Goal: Task Accomplishment & Management: Manage account settings

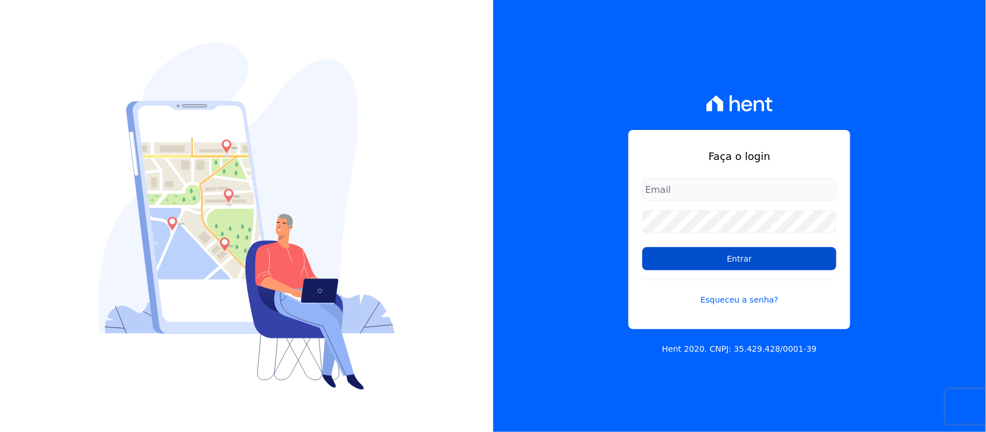
type input "nilda.moura@twtgrupo.com"
click at [673, 263] on input "Entrar" at bounding box center [739, 258] width 194 height 23
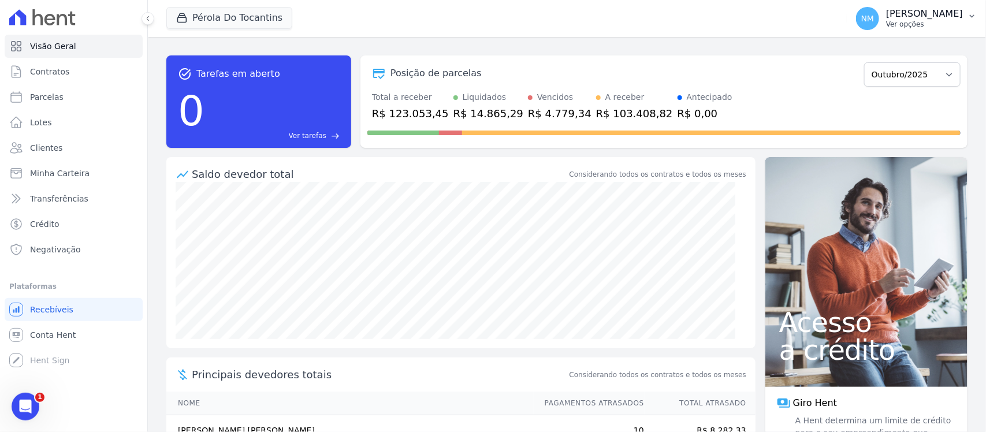
click at [976, 14] on icon "button" at bounding box center [971, 16] width 9 height 9
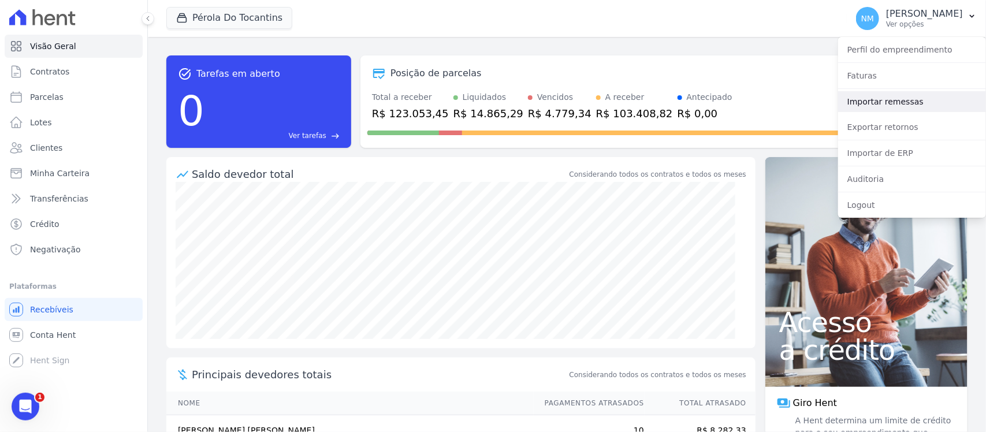
click at [894, 103] on link "Importar remessas" at bounding box center [912, 101] width 148 height 21
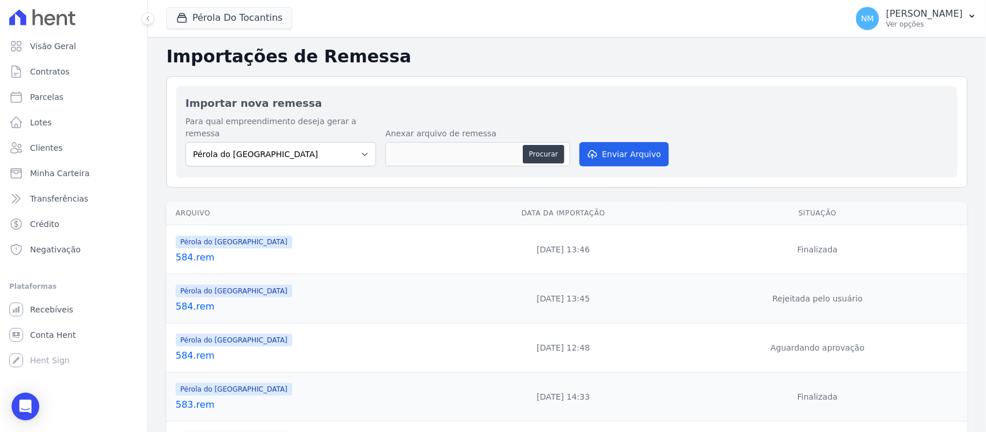
click at [191, 251] on link "584.rem" at bounding box center [315, 258] width 279 height 14
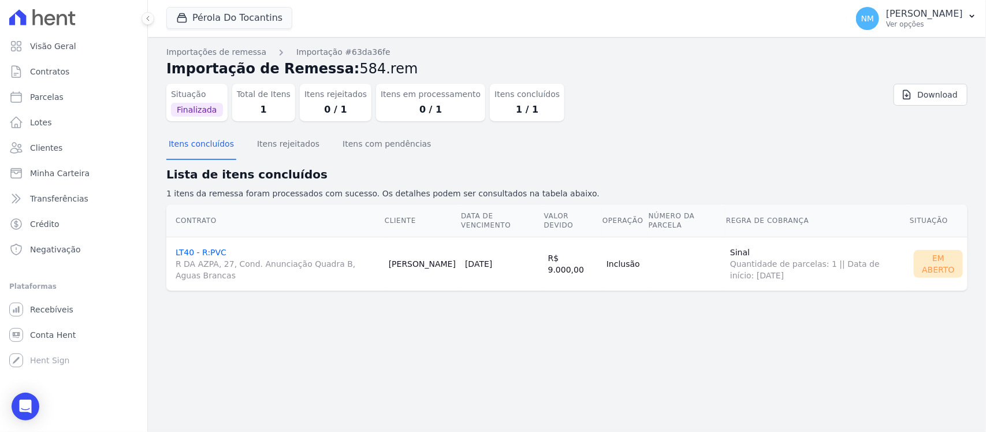
click at [211, 252] on link "LT40 - R:PVC R DA AZPA, 27, Cond. Anunciação Quadra B, Aguas Brancas" at bounding box center [278, 264] width 204 height 33
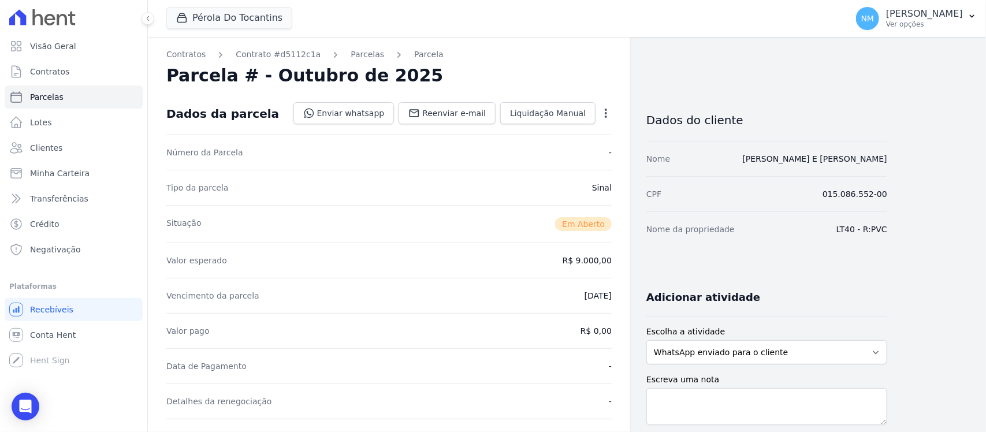
drag, startPoint x: 354, startPoint y: 54, endPoint x: 387, endPoint y: 71, distance: 37.2
click at [354, 54] on link "Parcelas" at bounding box center [366, 55] width 33 height 12
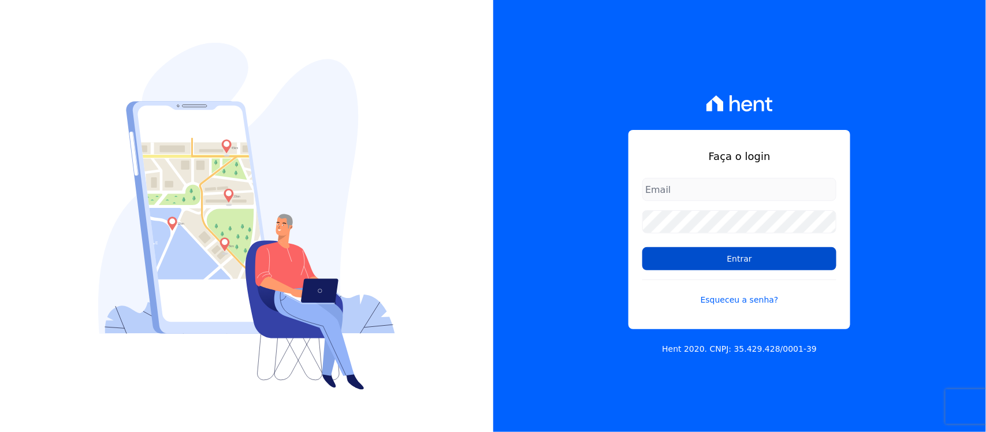
type input "[PERSON_NAME][EMAIL_ADDRESS][PERSON_NAME][DOMAIN_NAME]"
click at [674, 259] on input "Entrar" at bounding box center [739, 258] width 194 height 23
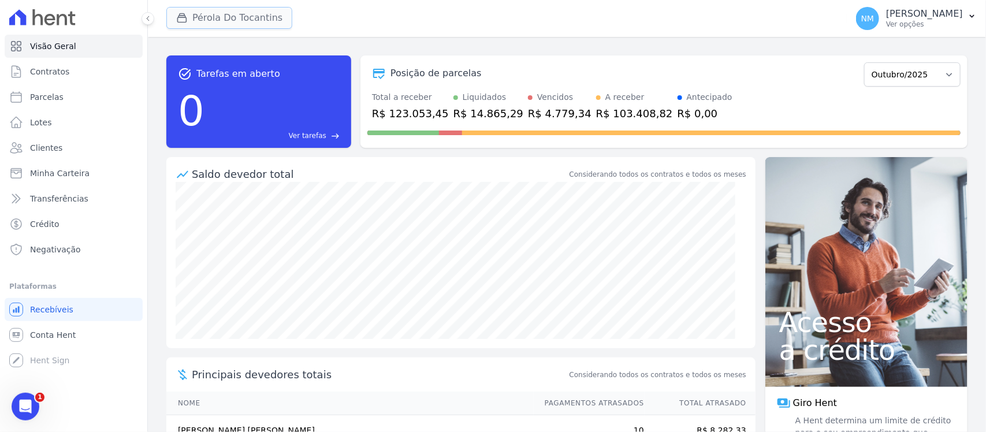
drag, startPoint x: 245, startPoint y: 18, endPoint x: 244, endPoint y: 26, distance: 7.6
click at [244, 18] on button "Pérola Do Tocantins" at bounding box center [229, 18] width 126 height 22
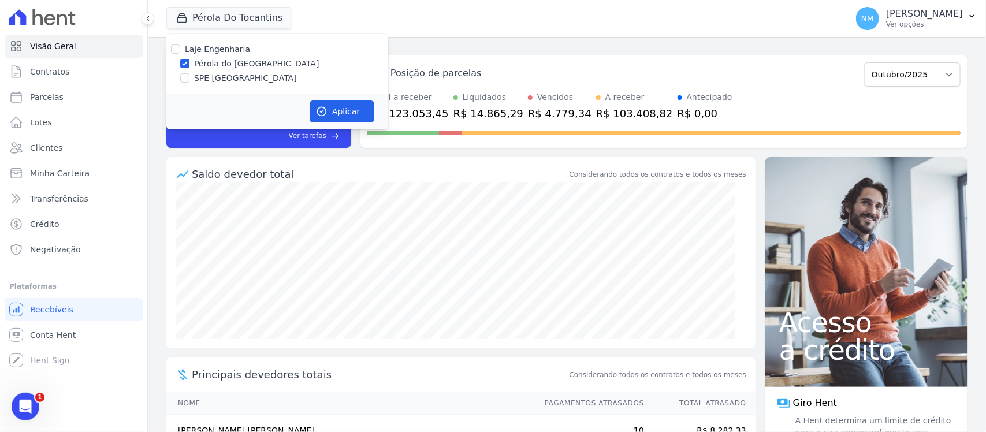
click at [228, 83] on label "SPE [GEOGRAPHIC_DATA]" at bounding box center [245, 78] width 103 height 12
click at [189, 83] on input "SPE [GEOGRAPHIC_DATA]" at bounding box center [184, 77] width 9 height 9
checkbox input "true"
click at [240, 69] on label "Pérola do Tocantins" at bounding box center [256, 64] width 125 height 12
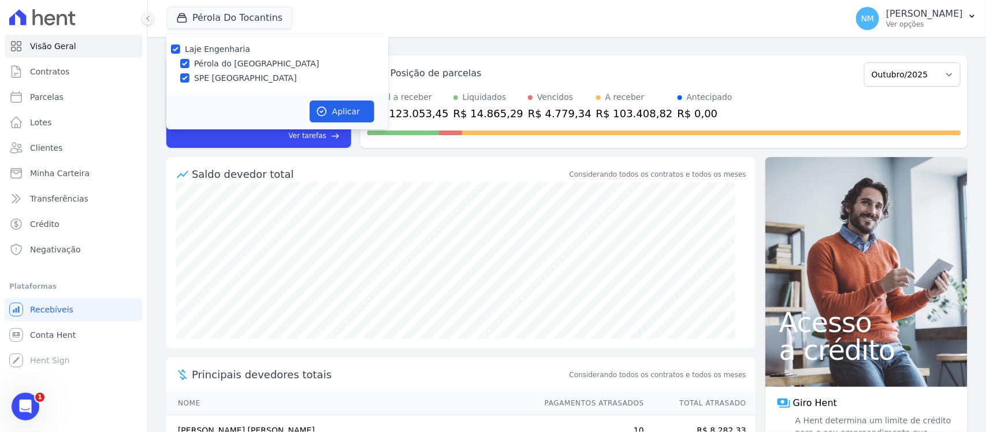
click at [189, 68] on input "Pérola do Tocantins" at bounding box center [184, 63] width 9 height 9
checkbox input "false"
click at [339, 107] on button "Aplicar" at bounding box center [341, 111] width 65 height 22
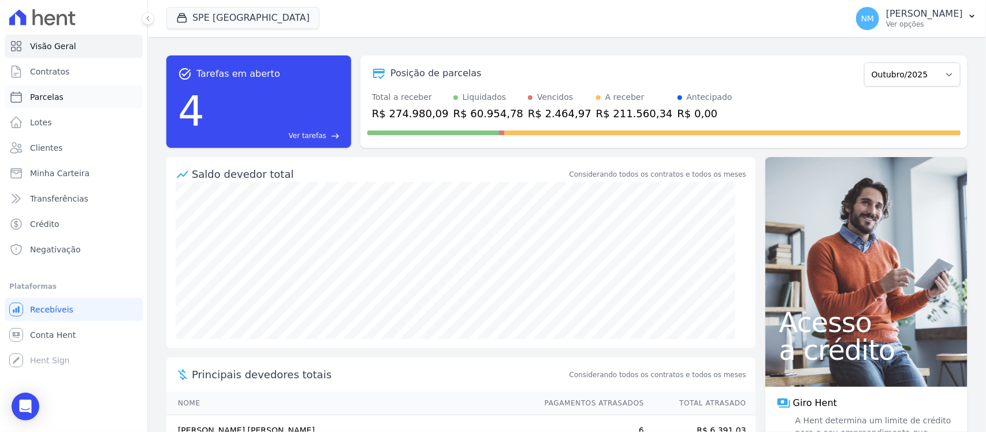
click at [55, 91] on span "Parcelas" at bounding box center [46, 97] width 33 height 12
select select
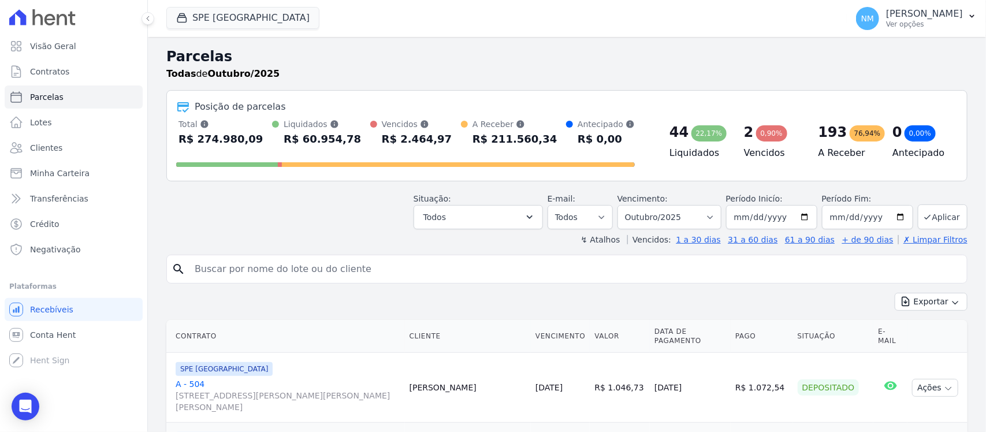
click at [210, 273] on input "search" at bounding box center [575, 269] width 774 height 23
type input "cassia"
select select
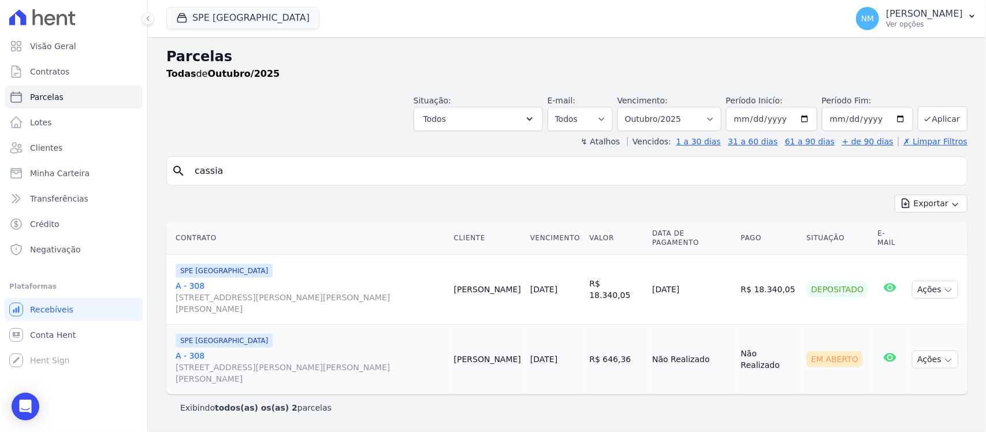
click at [192, 280] on link "A - 308 Travessa Francisco Caldeira Castelo Branco, 2256, sala A, São Brás" at bounding box center [310, 297] width 269 height 35
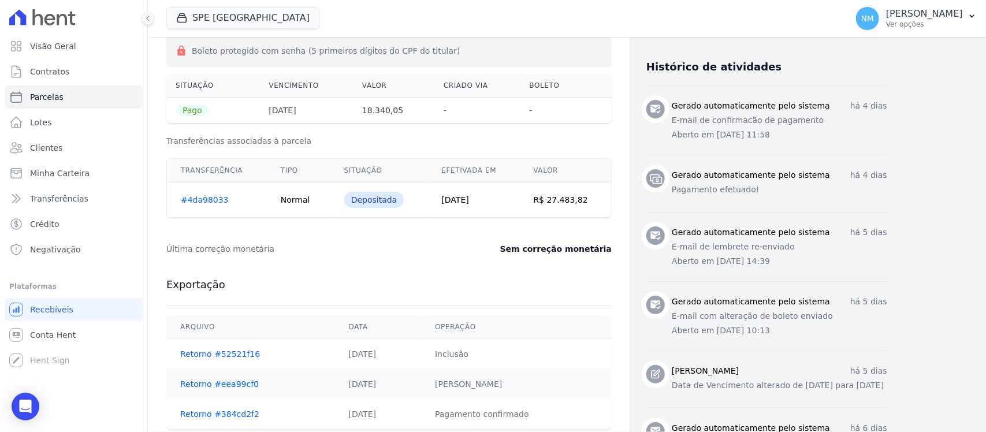
scroll to position [394, 0]
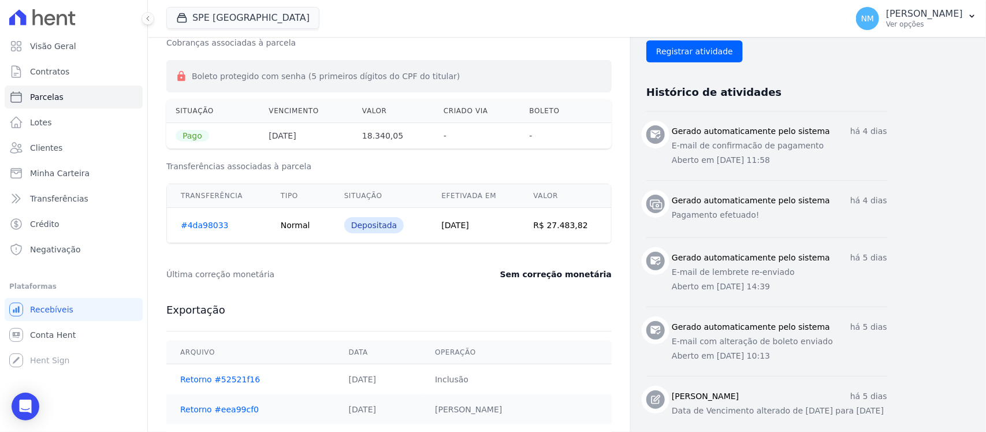
click at [212, 226] on link "#4da98033" at bounding box center [205, 225] width 48 height 9
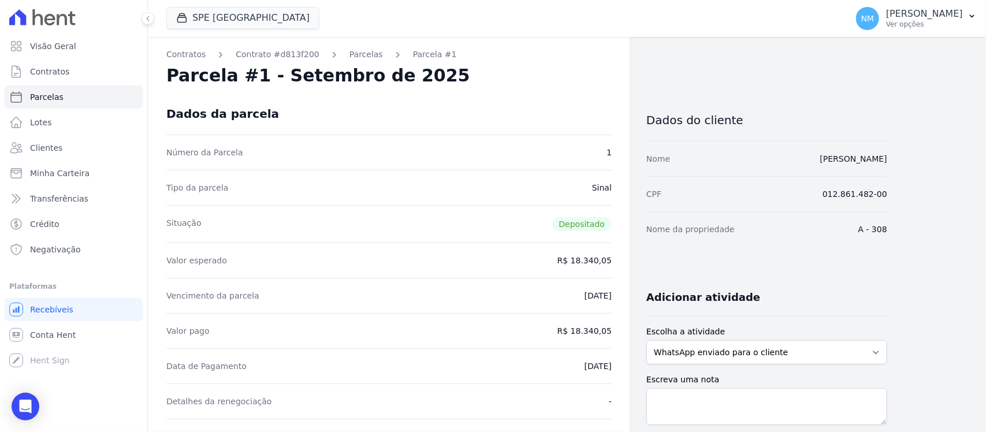
select select
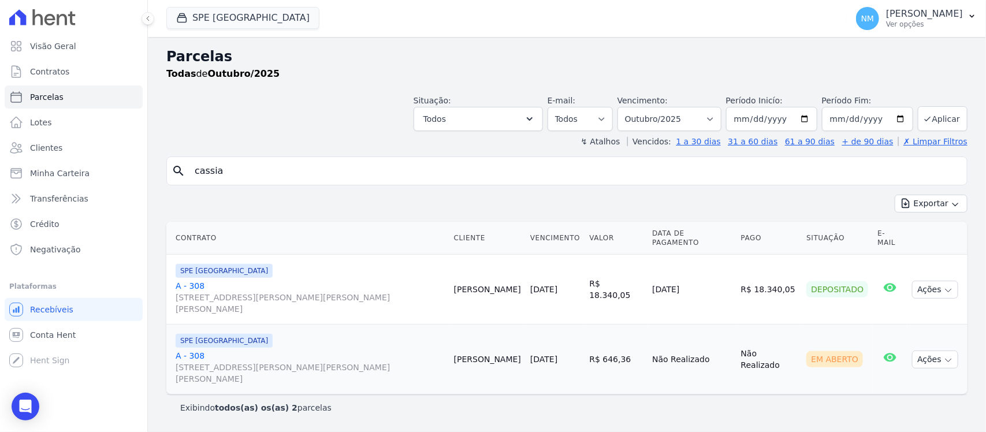
select select
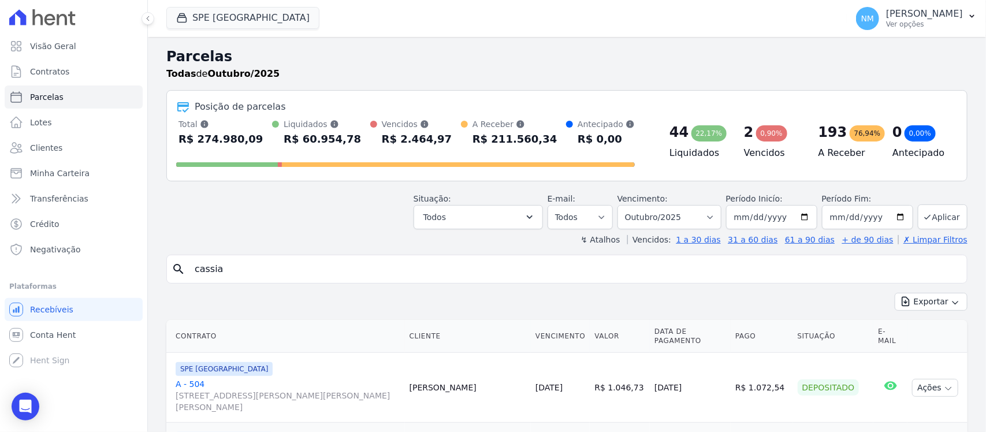
click at [253, 272] on input "cassia" at bounding box center [575, 269] width 774 height 23
type input "c"
type input "adriana"
select select
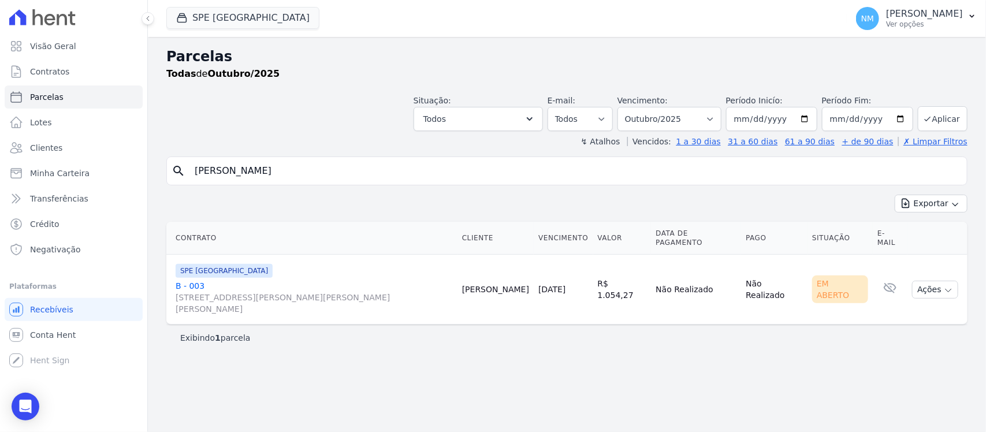
click at [249, 165] on input "adriana" at bounding box center [575, 170] width 774 height 23
type input "a"
type input "ROSANA"
select select
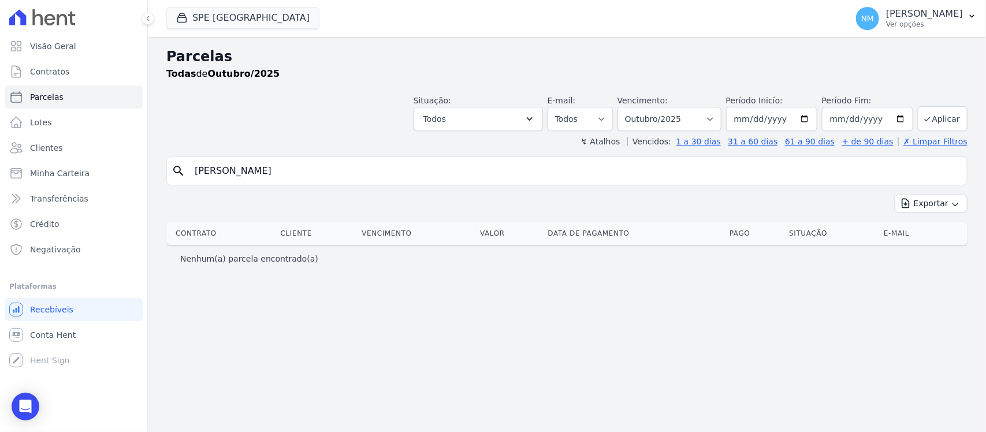
click at [281, 169] on input "ROSANA" at bounding box center [575, 170] width 774 height 23
click at [94, 96] on link "Parcelas" at bounding box center [74, 96] width 138 height 23
select select
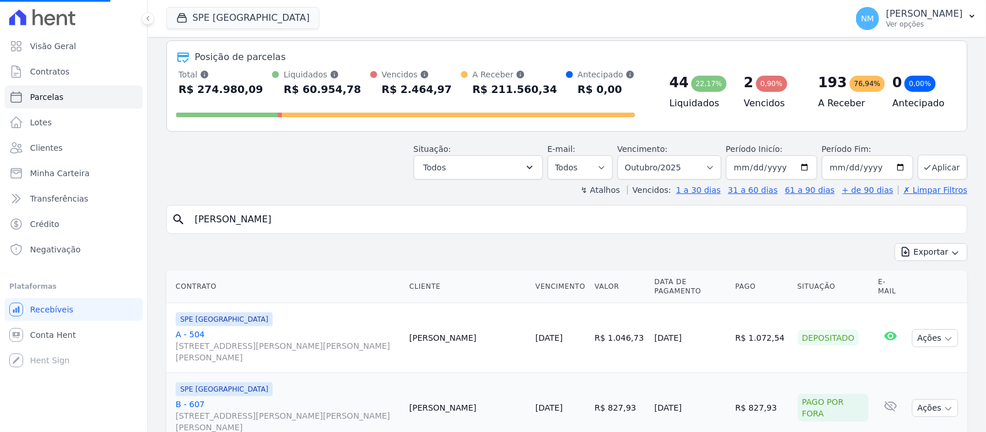
scroll to position [72, 0]
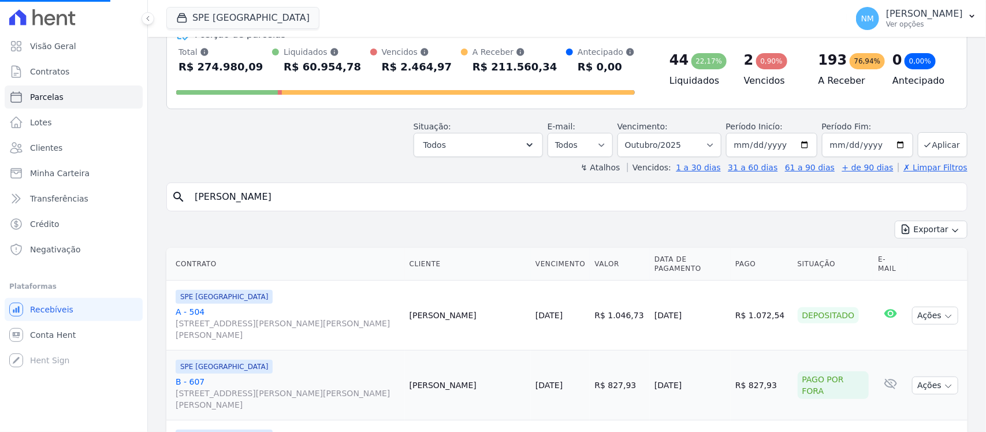
select select
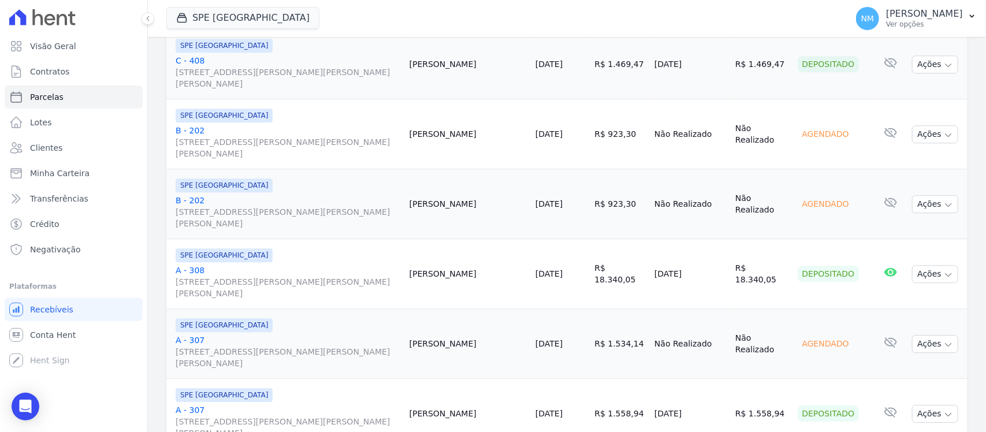
scroll to position [1424, 0]
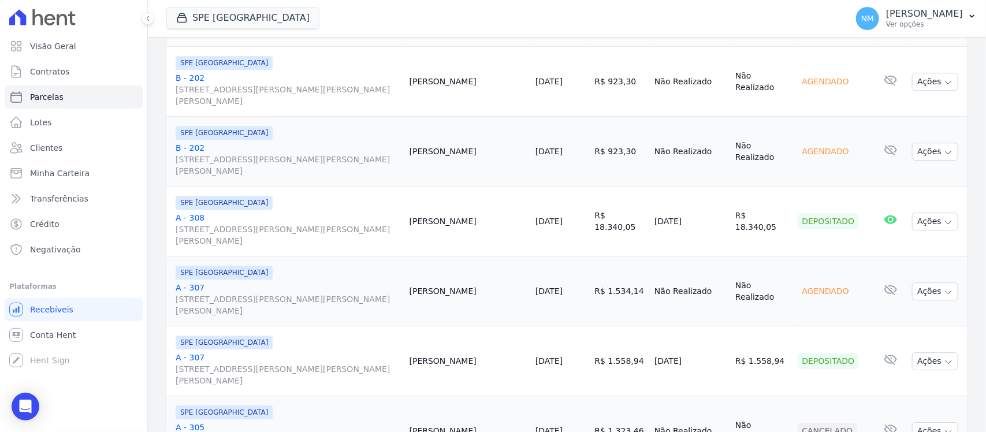
select select
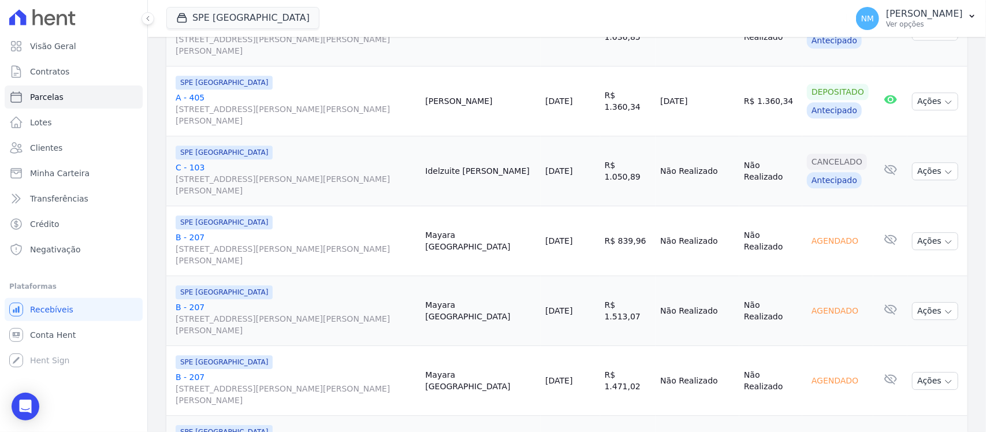
scroll to position [1424, 0]
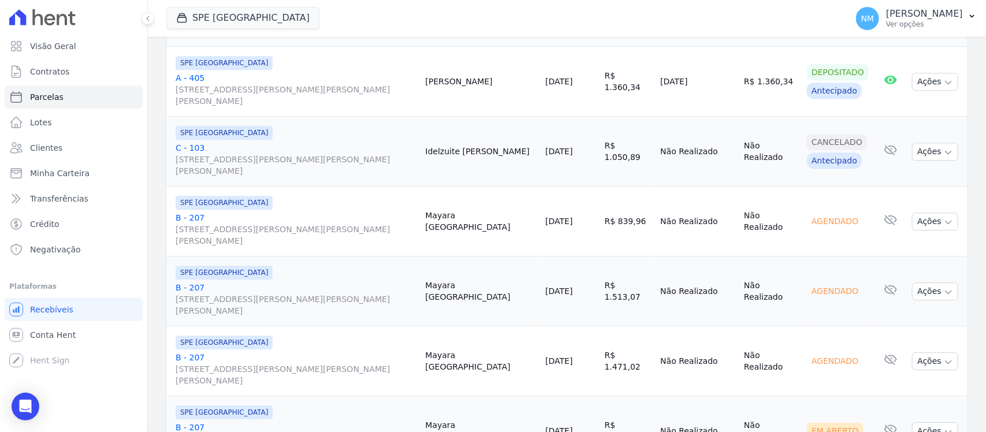
select select
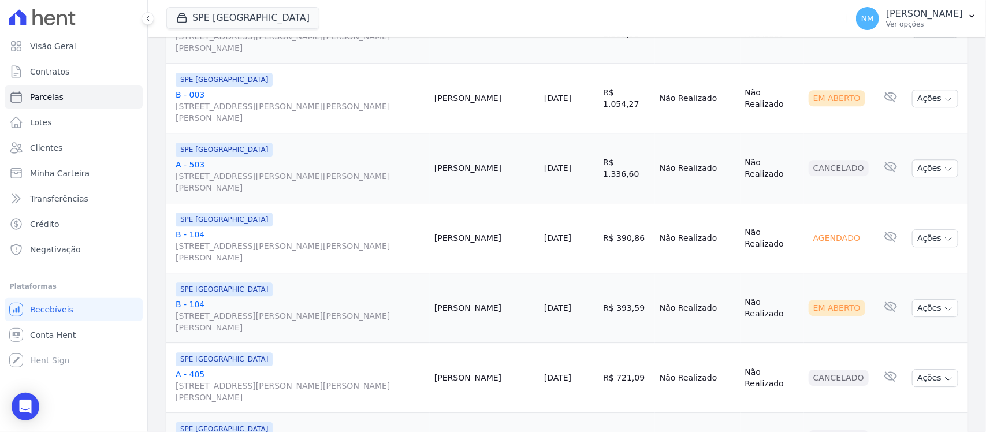
scroll to position [1424, 0]
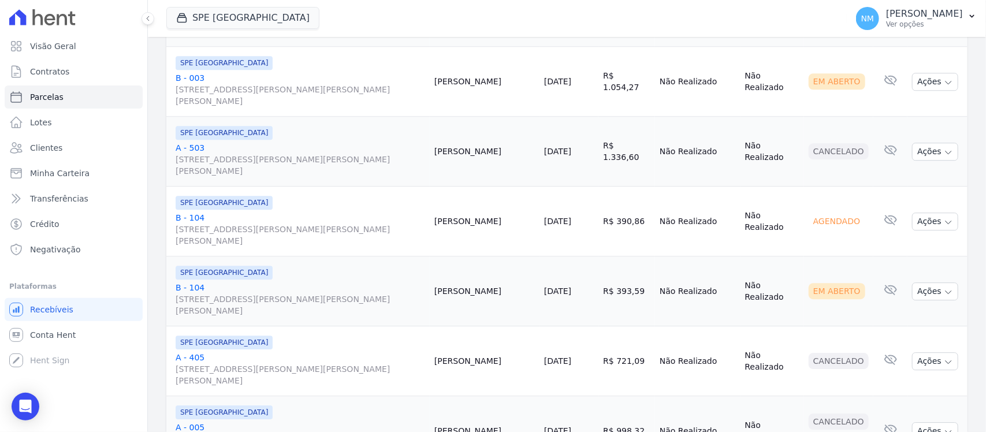
select select
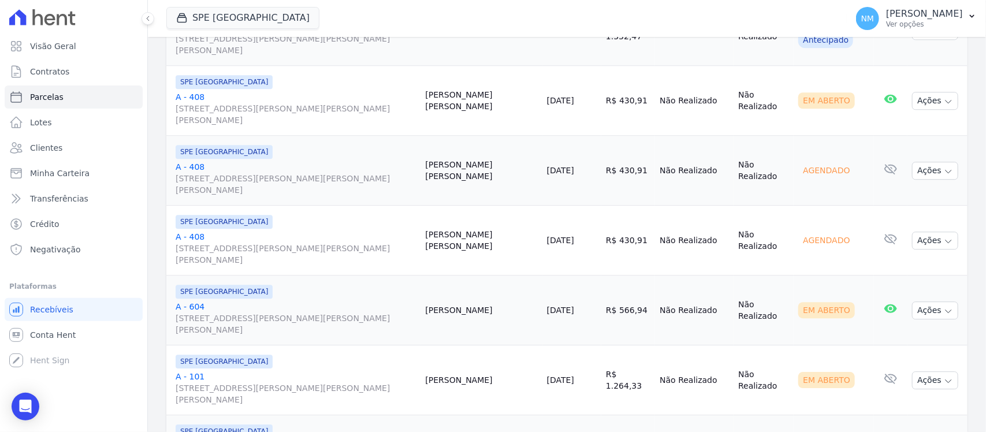
scroll to position [1424, 0]
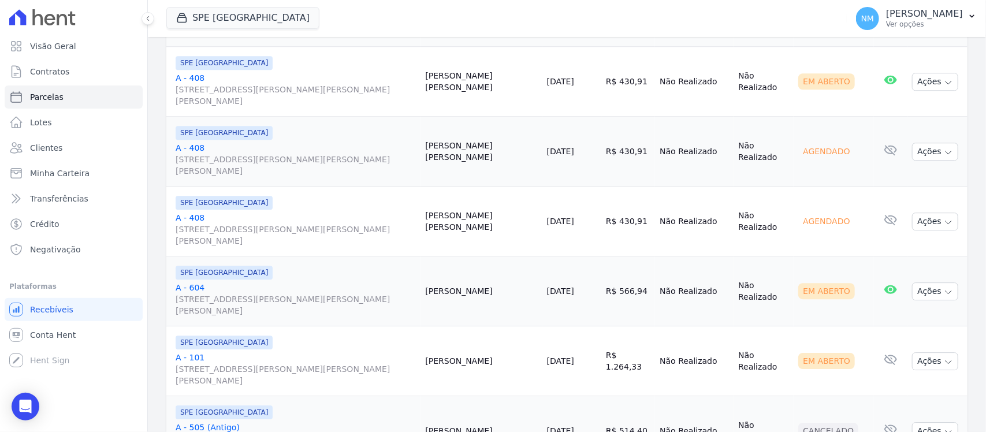
select select
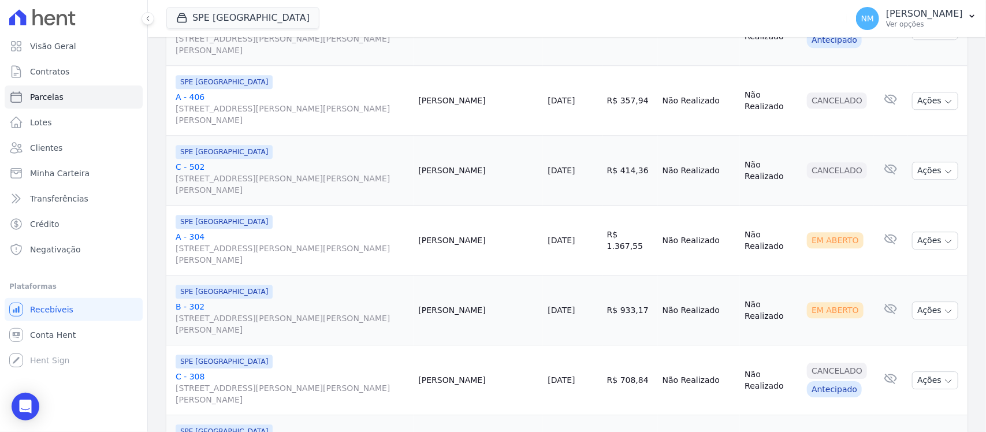
scroll to position [1424, 0]
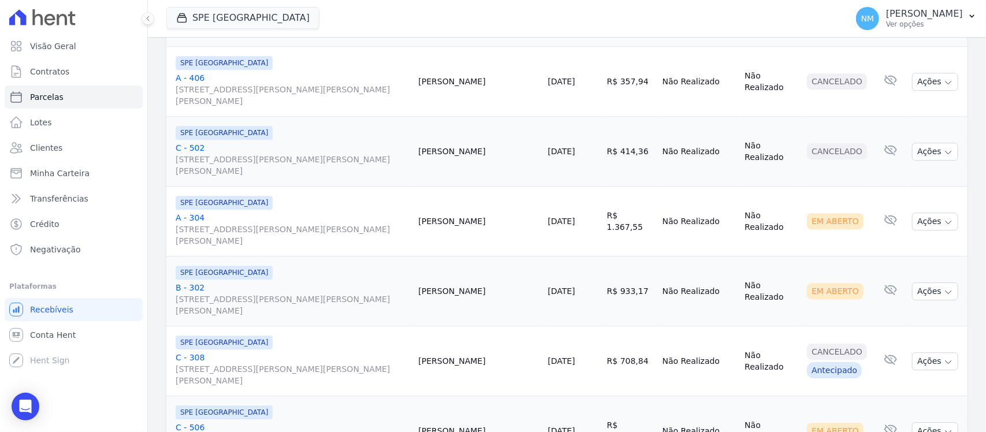
select select
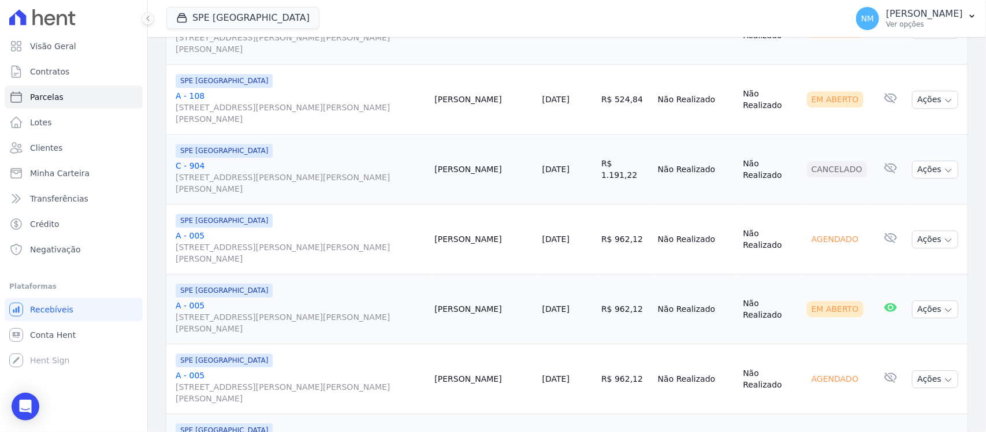
scroll to position [1424, 0]
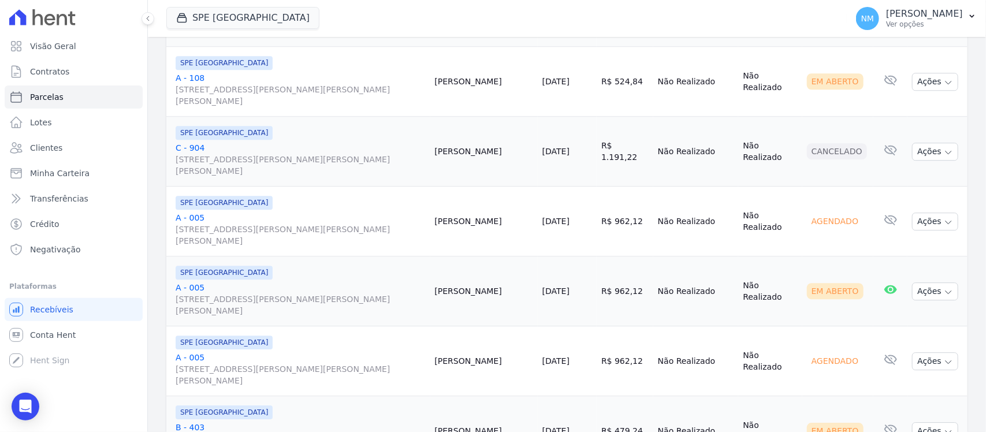
select select
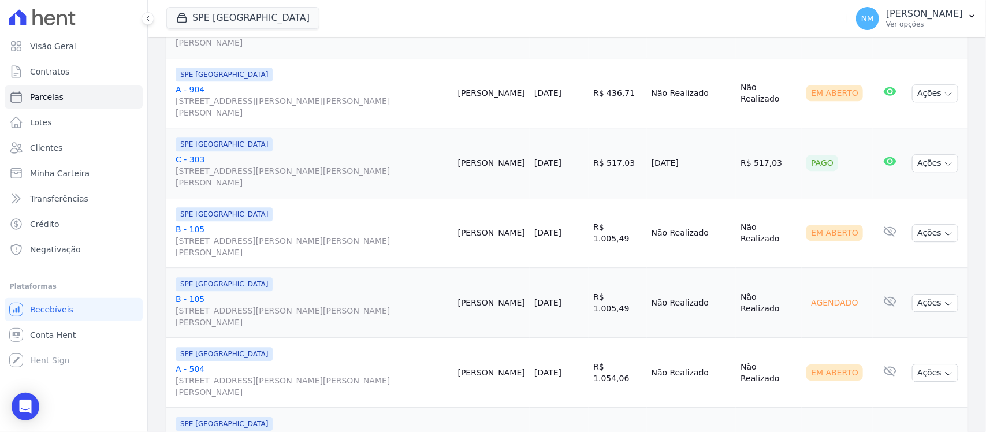
scroll to position [1424, 0]
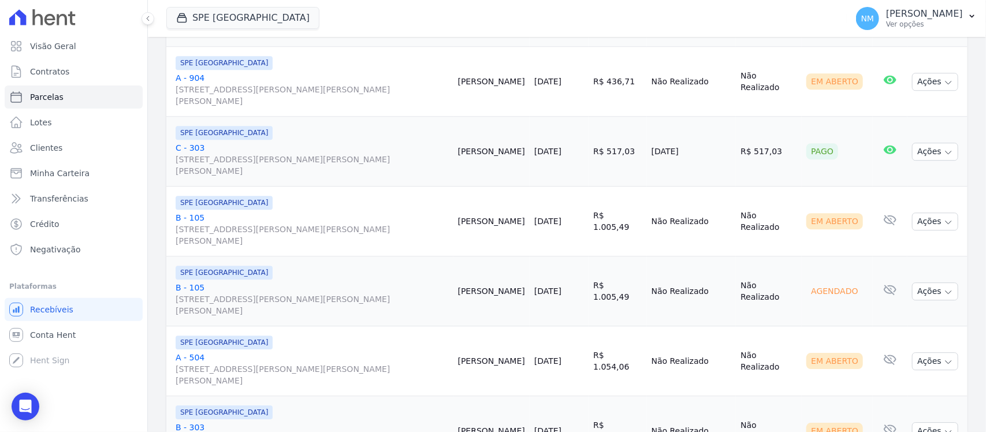
select select
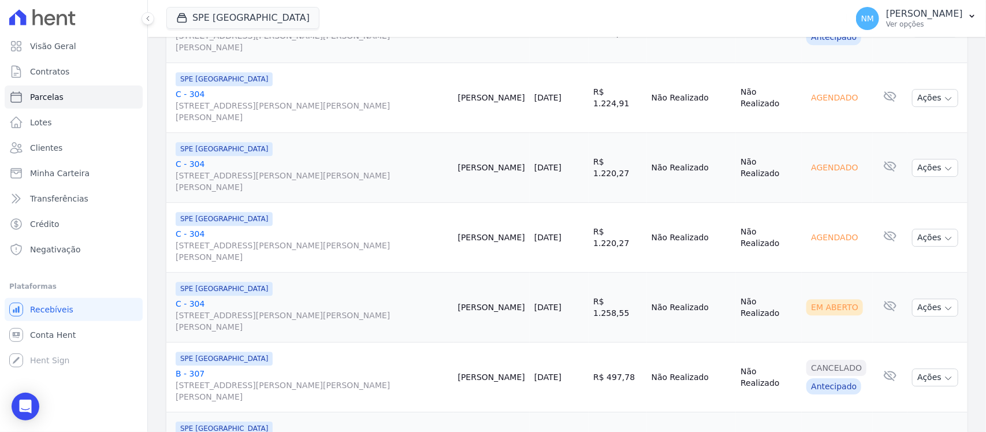
scroll to position [1424, 0]
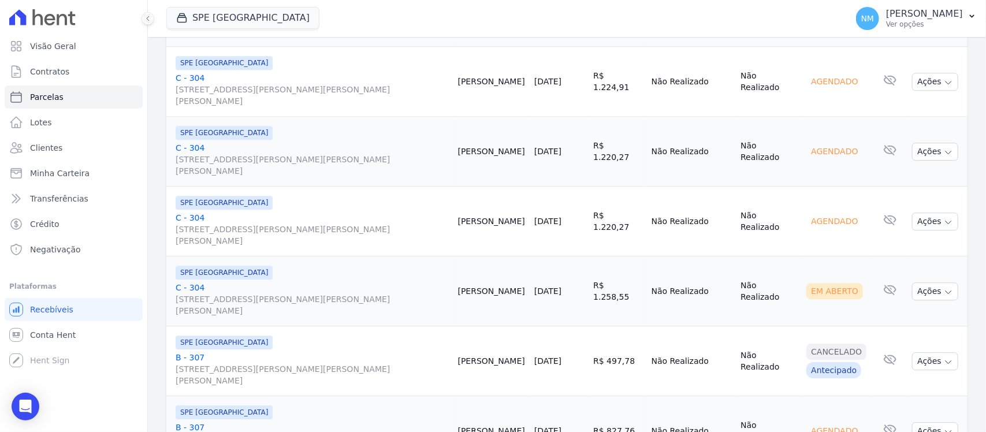
select select
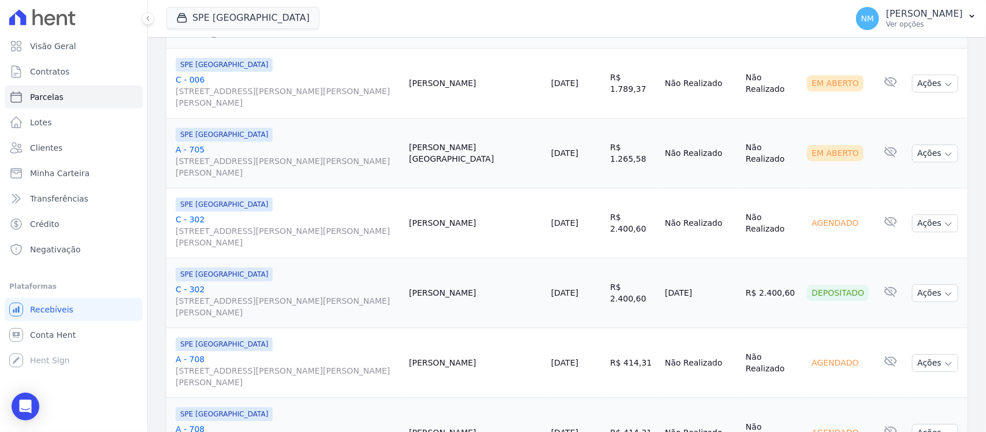
scroll to position [1424, 0]
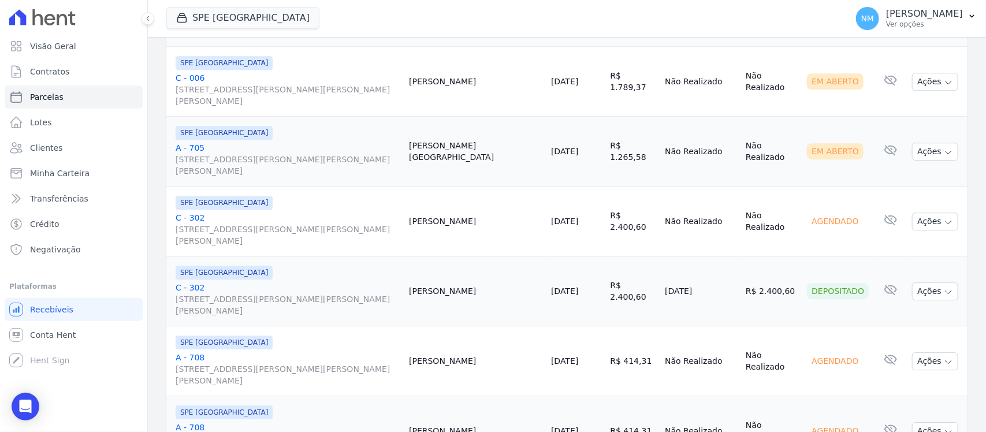
select select
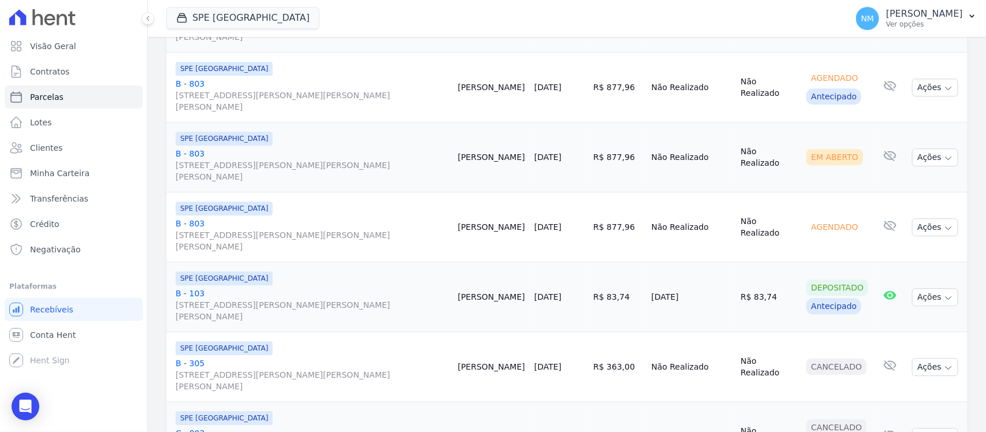
scroll to position [1424, 0]
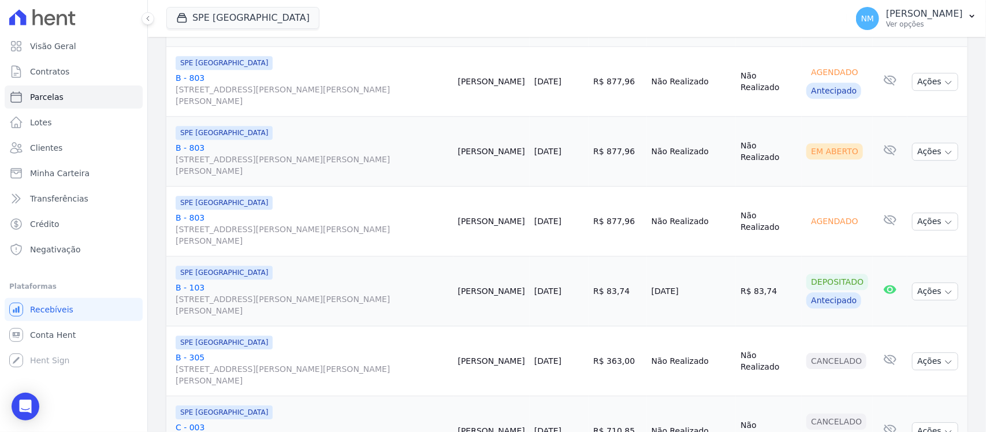
select select
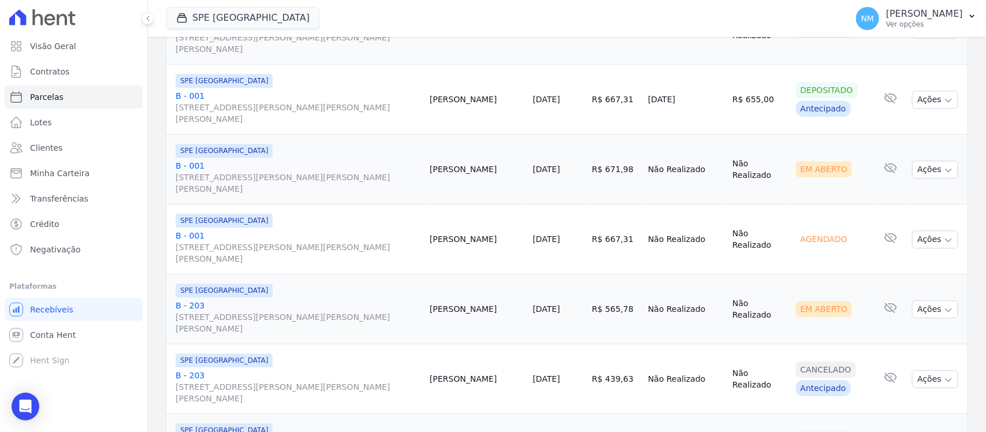
scroll to position [1424, 0]
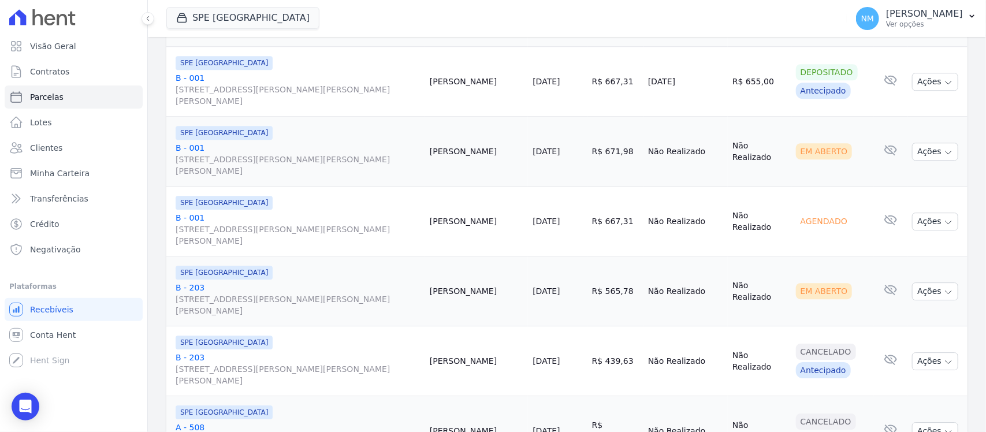
select select
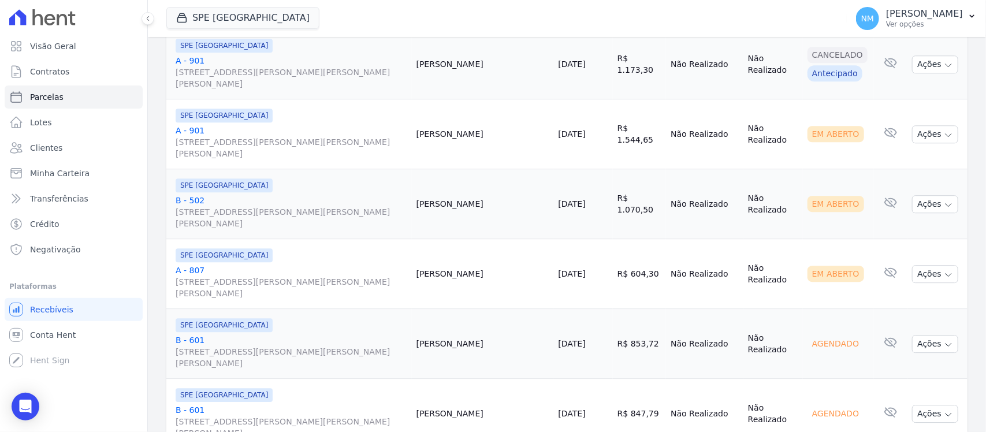
scroll to position [1424, 0]
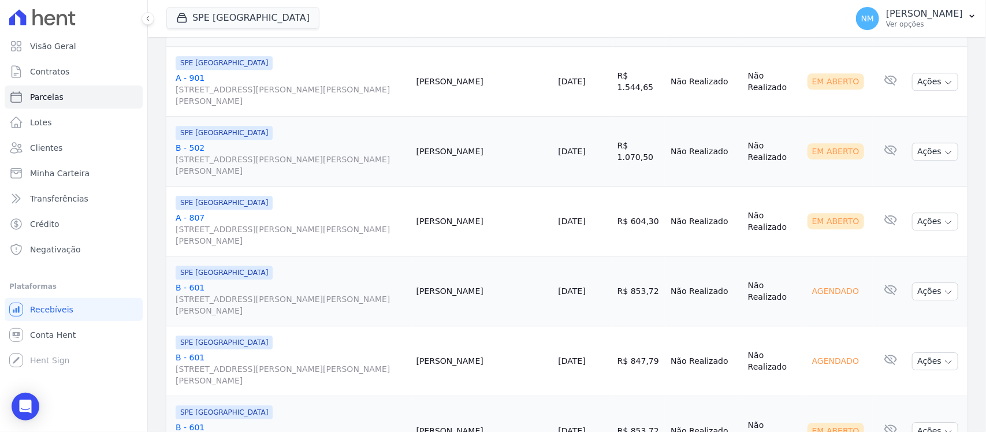
select select
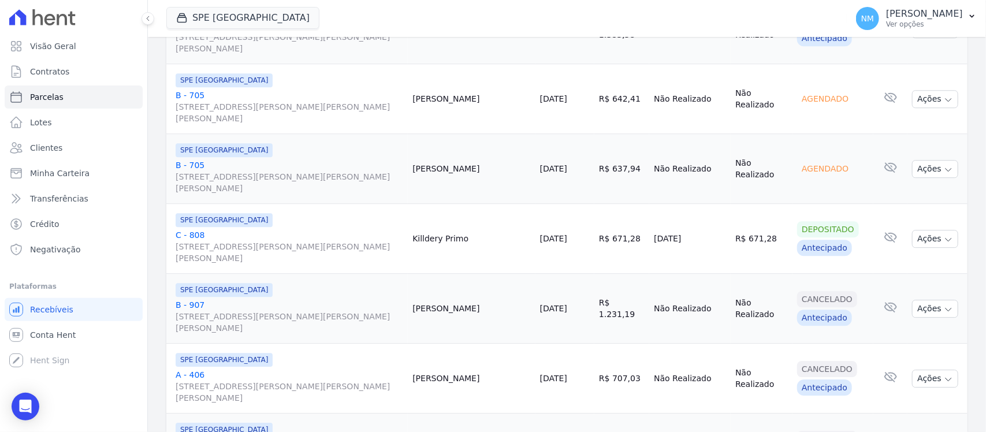
scroll to position [1424, 0]
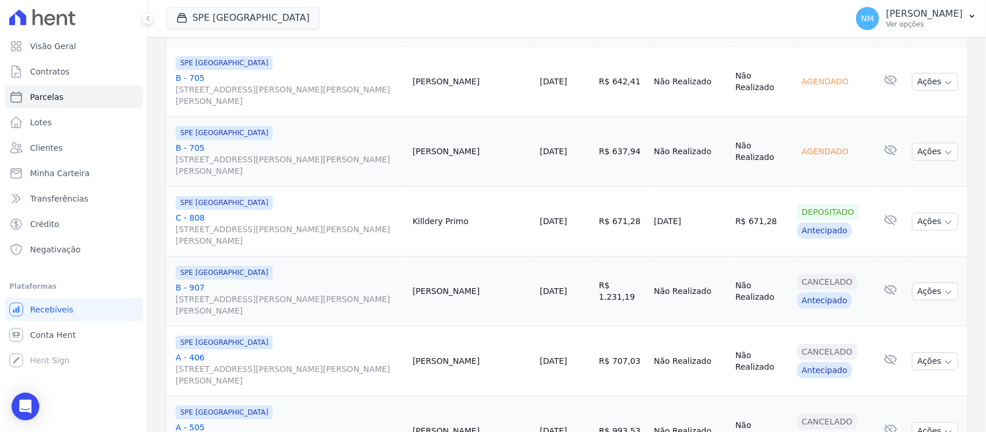
select select
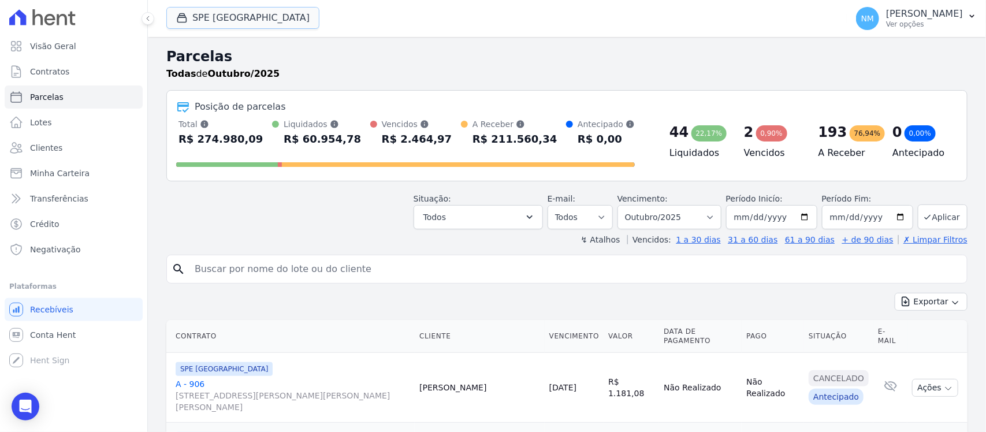
drag, startPoint x: 238, startPoint y: 24, endPoint x: 237, endPoint y: 30, distance: 6.5
click at [237, 25] on button "SPE Montenegro" at bounding box center [242, 18] width 153 height 22
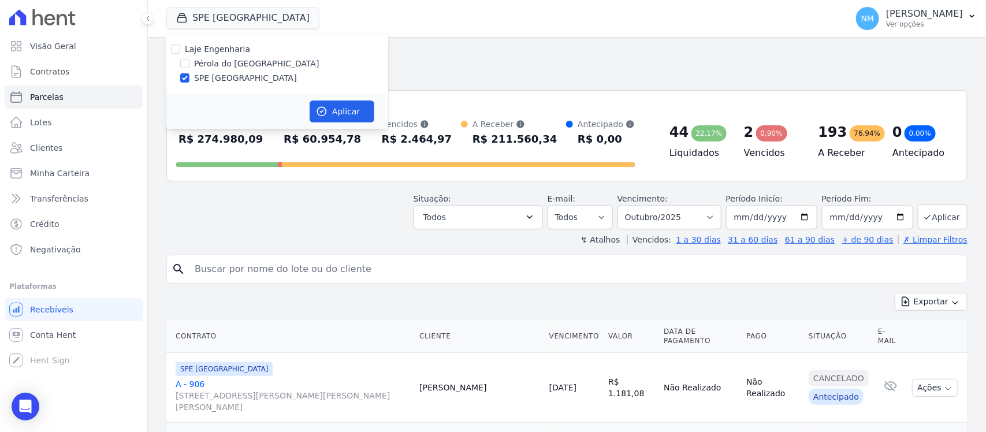
click at [221, 62] on label "Pérola do Tocantins" at bounding box center [256, 64] width 125 height 12
click at [189, 62] on input "Pérola do Tocantins" at bounding box center [184, 63] width 9 height 9
checkbox input "true"
click at [215, 75] on label "SPE Montenegro" at bounding box center [245, 78] width 103 height 12
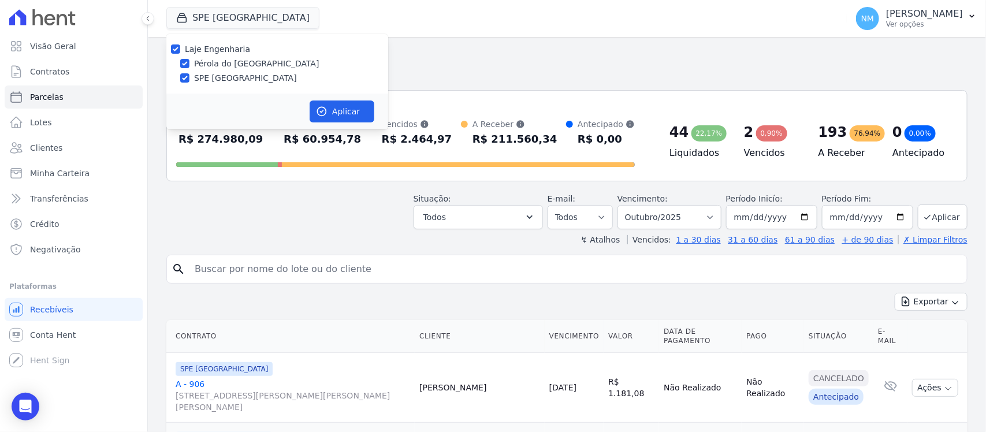
click at [189, 75] on input "SPE Montenegro" at bounding box center [184, 77] width 9 height 9
checkbox input "false"
click at [342, 116] on button "Aplicar" at bounding box center [341, 111] width 65 height 22
select select
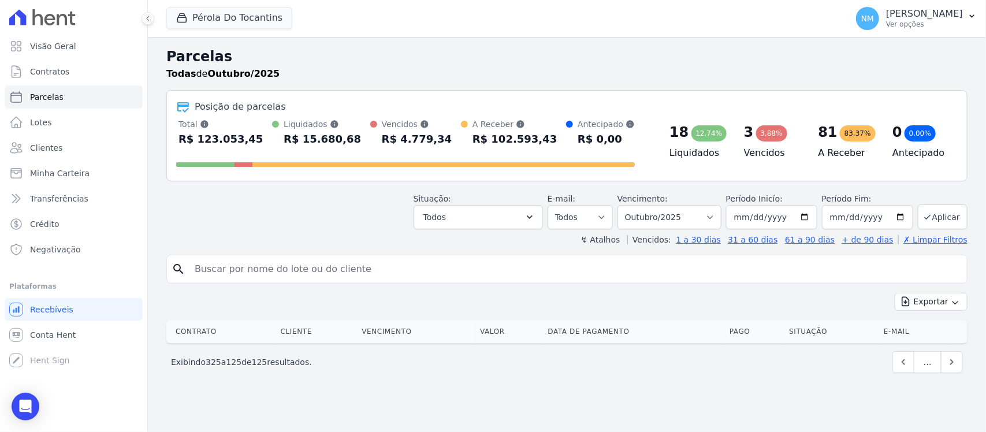
click at [270, 273] on input "search" at bounding box center [575, 269] width 774 height 23
type input "ROSANA"
select select
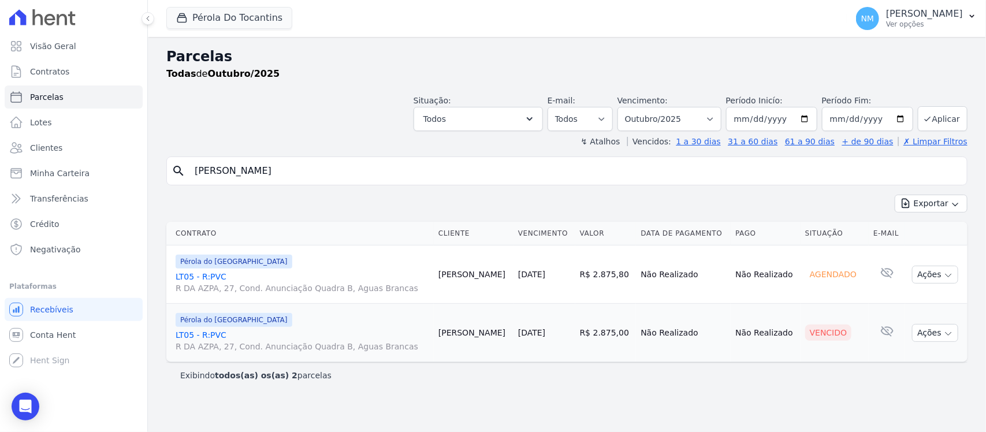
click at [195, 275] on link "LT05 - R:PVC R DA AZPA, 27, Cond. Anunciação Quadra B, Aguas Brancas" at bounding box center [302, 282] width 253 height 23
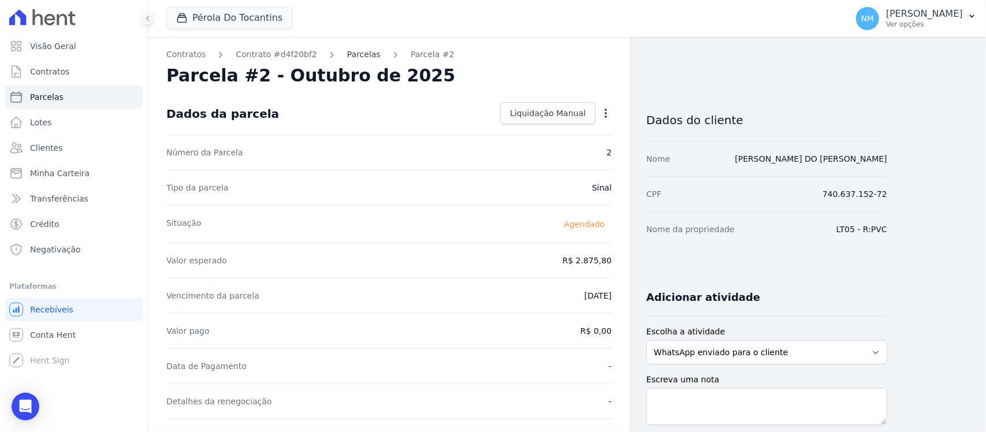
click at [347, 49] on link "Parcelas" at bounding box center [363, 55] width 33 height 12
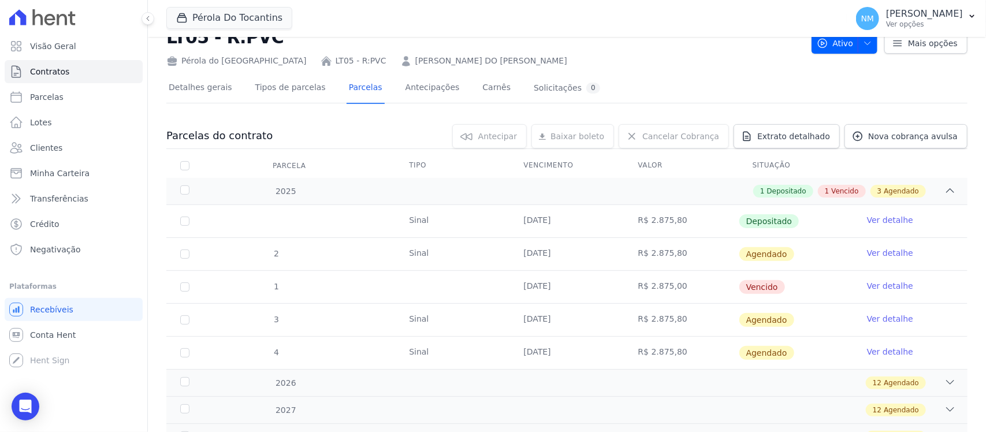
scroll to position [72, 0]
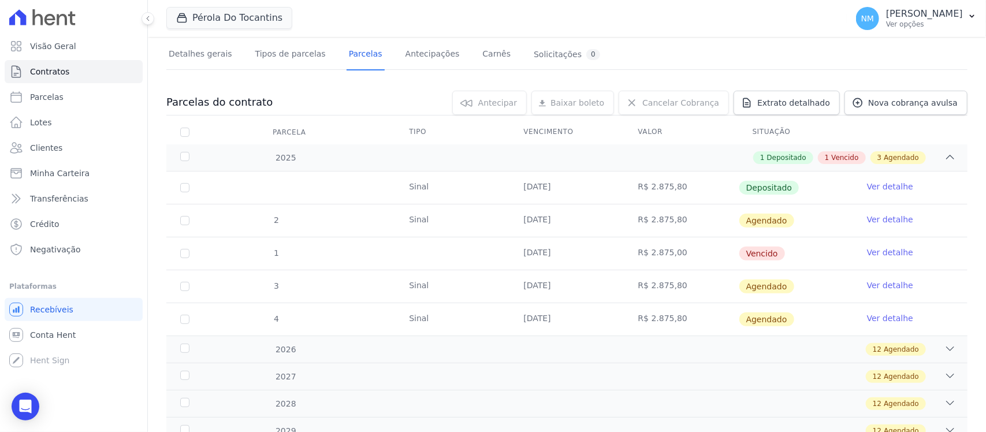
click at [871, 249] on link "Ver detalhe" at bounding box center [890, 253] width 46 height 12
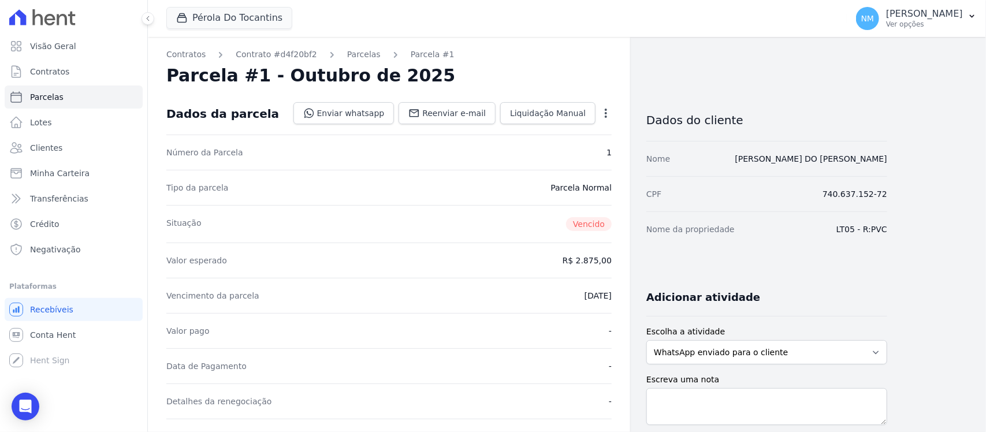
click at [596, 114] on div "Open options Alterar Cancelar Cobrança Cancelar boleto Você está prestes a canc…" at bounding box center [603, 115] width 16 height 20
click at [601, 113] on icon "button" at bounding box center [606, 113] width 12 height 12
click at [557, 147] on link "Cancelar Cobrança" at bounding box center [556, 149] width 102 height 21
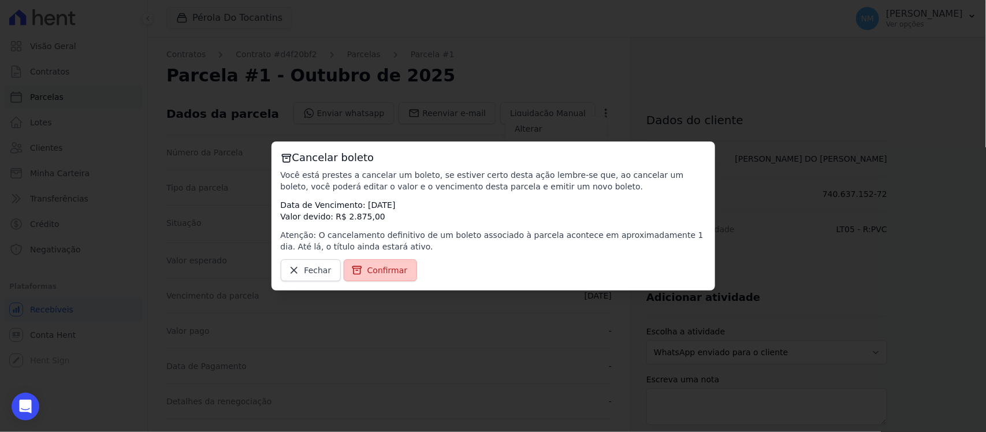
click at [377, 273] on span "Confirmar" at bounding box center [387, 270] width 40 height 12
